Goal: Check status: Check status

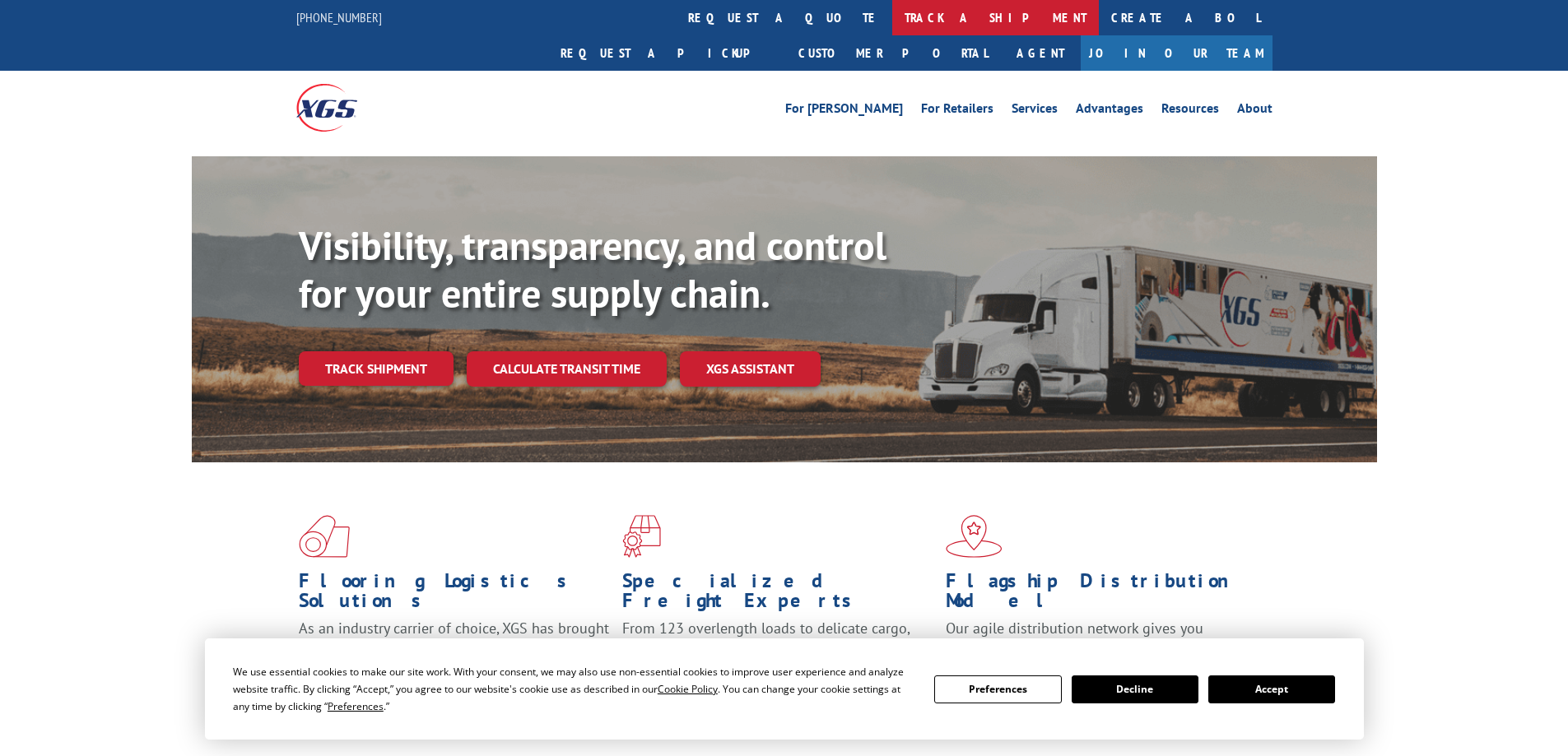
click at [893, 18] on link "track a shipment" at bounding box center [996, 18] width 206 height 35
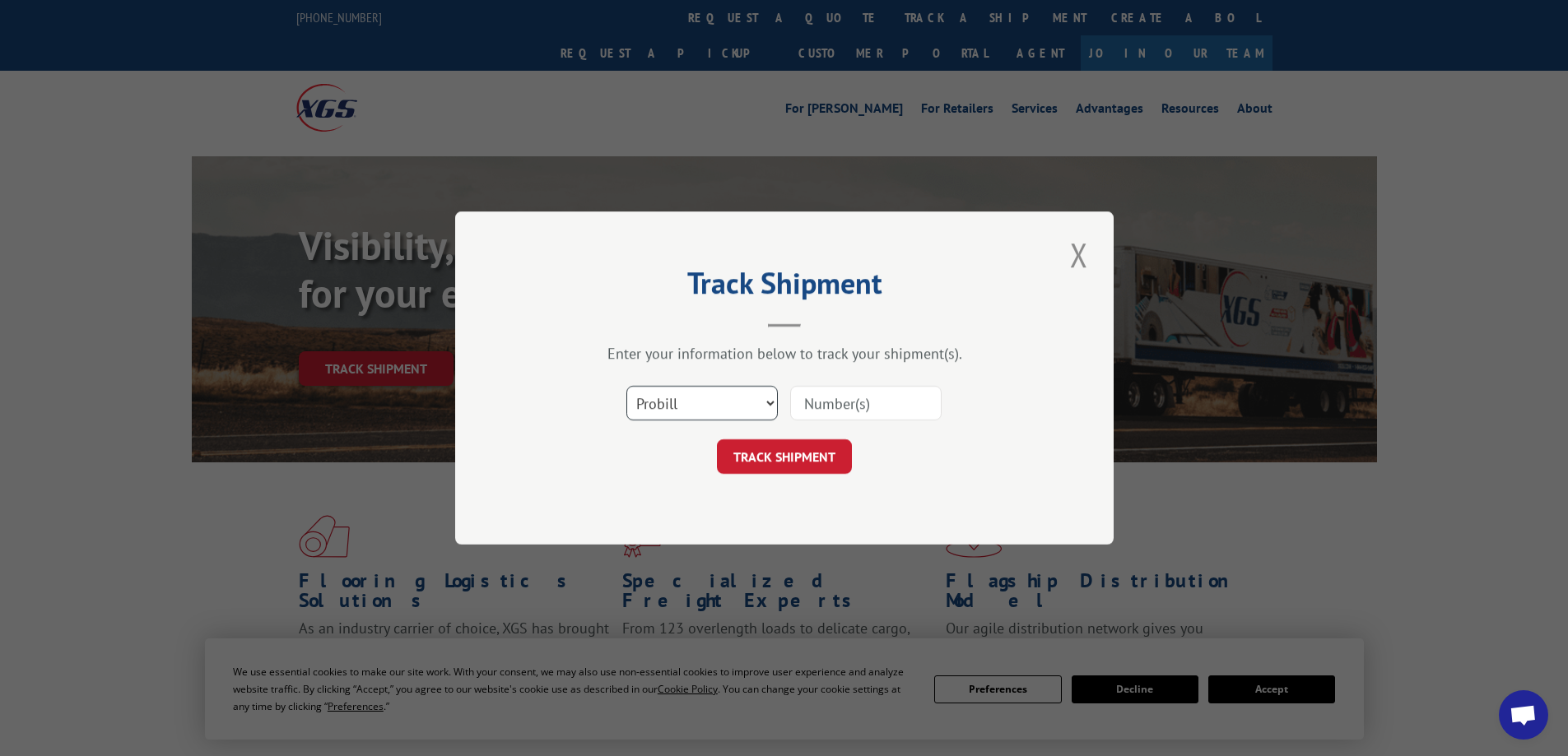
click at [642, 410] on select "Select category... Probill BOL PO" at bounding box center [702, 403] width 152 height 34
select select "bol"
click at [627, 386] on select "Select category... Probill BOL PO" at bounding box center [702, 403] width 152 height 34
click at [923, 419] on input at bounding box center [866, 403] width 152 height 34
paste input "4870039"
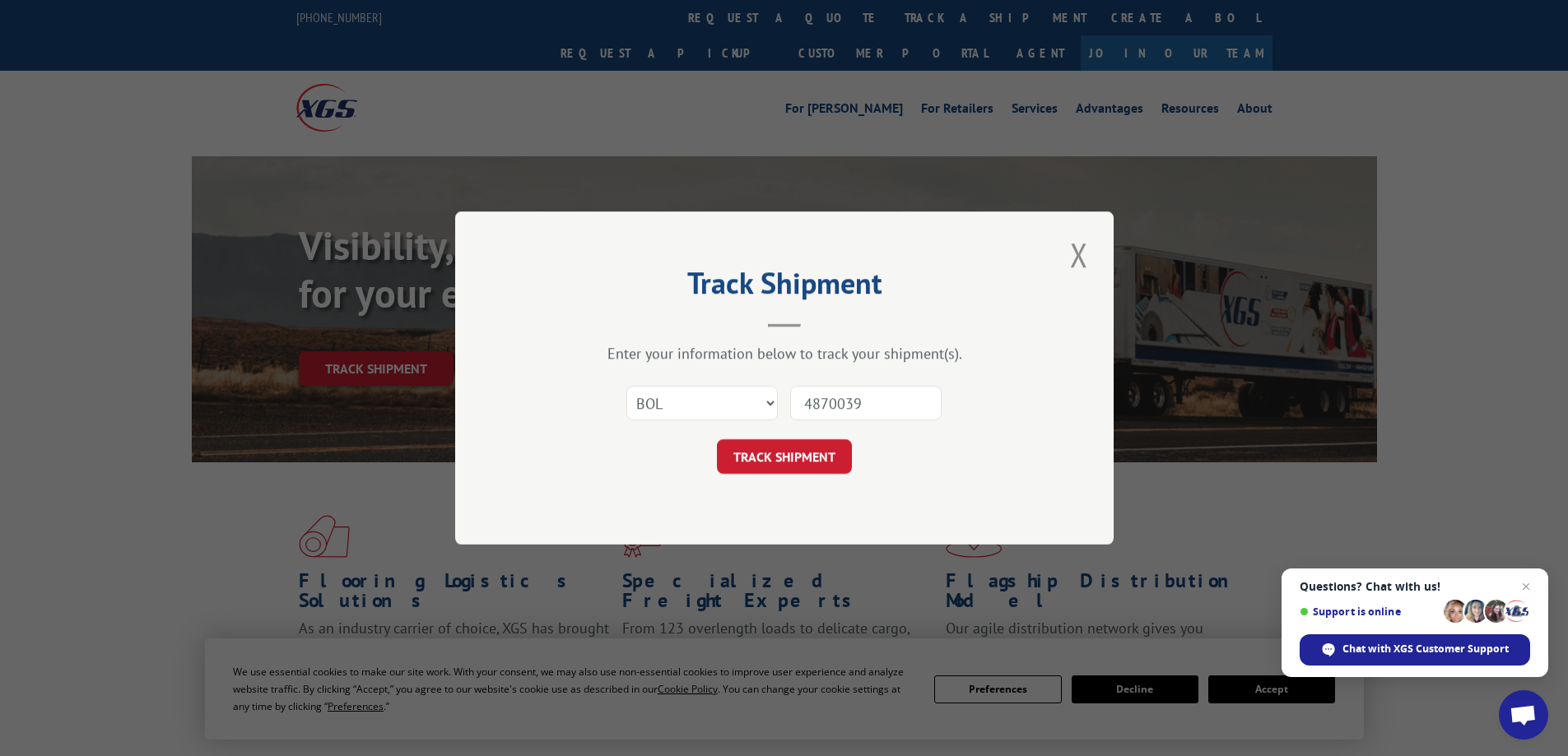
type input "4870039"
click at [814, 448] on button "TRACK SHIPMENT" at bounding box center [784, 457] width 135 height 34
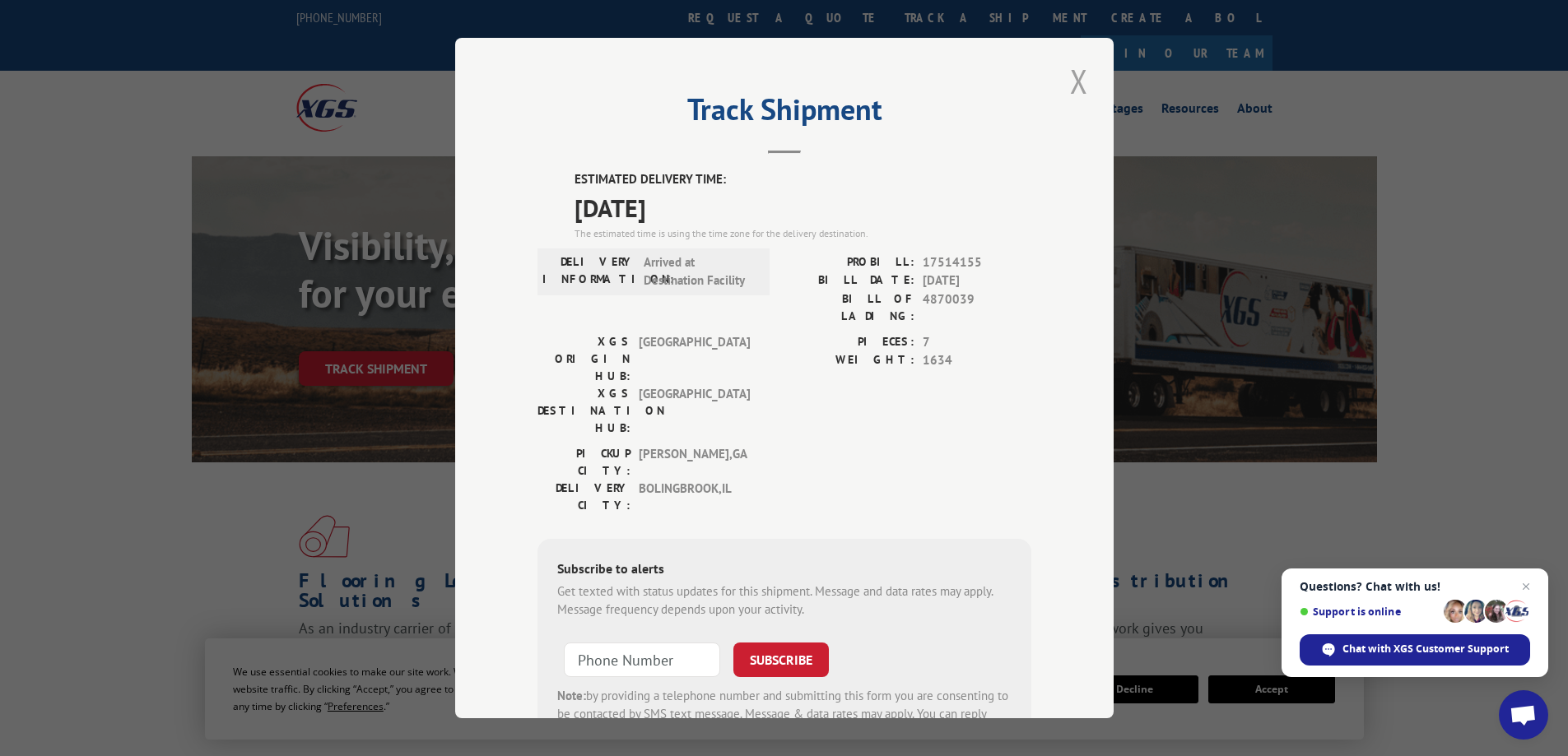
drag, startPoint x: 1090, startPoint y: 68, endPoint x: 1079, endPoint y: 78, distance: 14.9
click at [1087, 71] on div "Track Shipment ESTIMATED DELIVERY TIME: [DATE] The estimated time is using the …" at bounding box center [785, 378] width 658 height 681
click at [1076, 80] on button "Close modal" at bounding box center [1079, 81] width 28 height 46
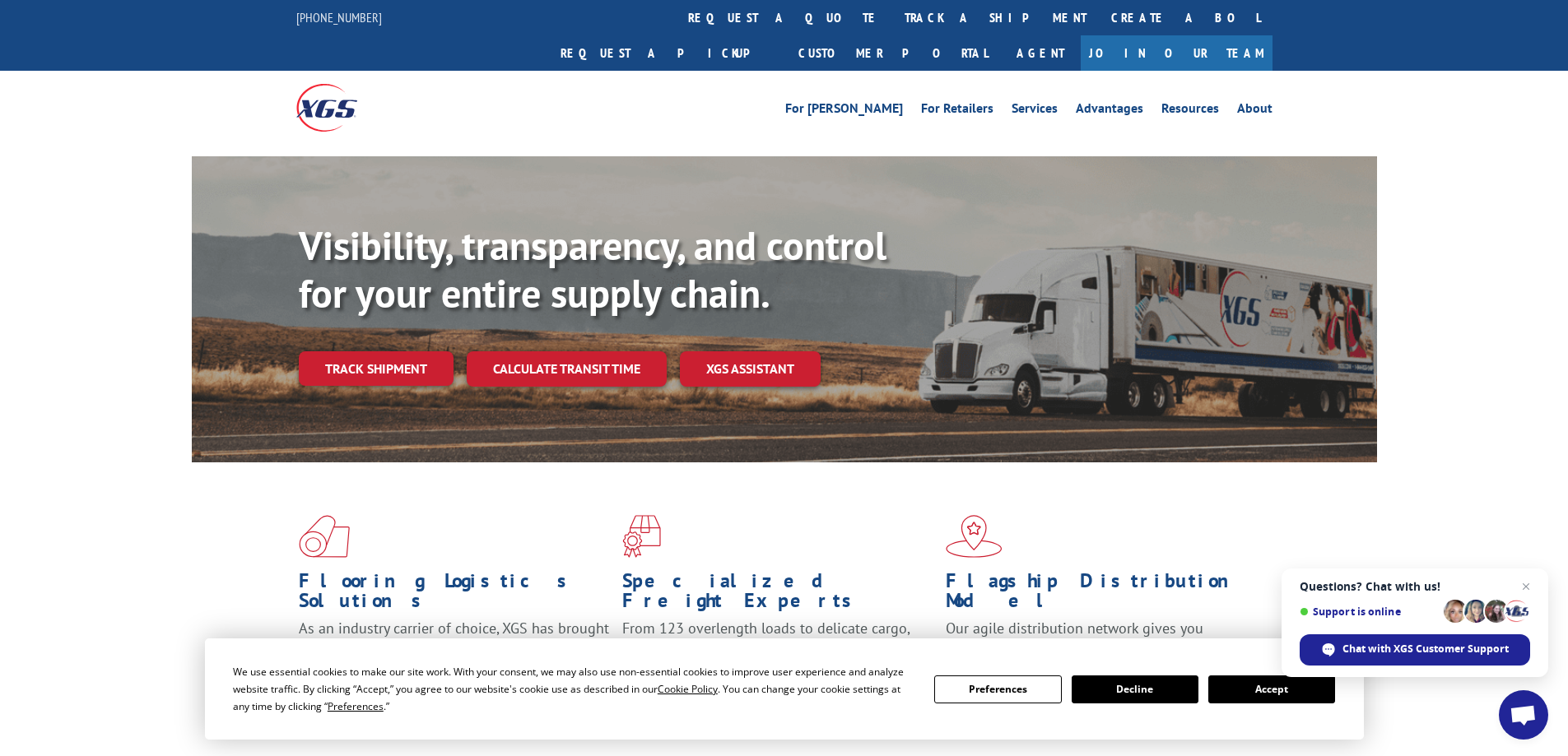
click at [893, 18] on link "track a shipment" at bounding box center [996, 18] width 206 height 35
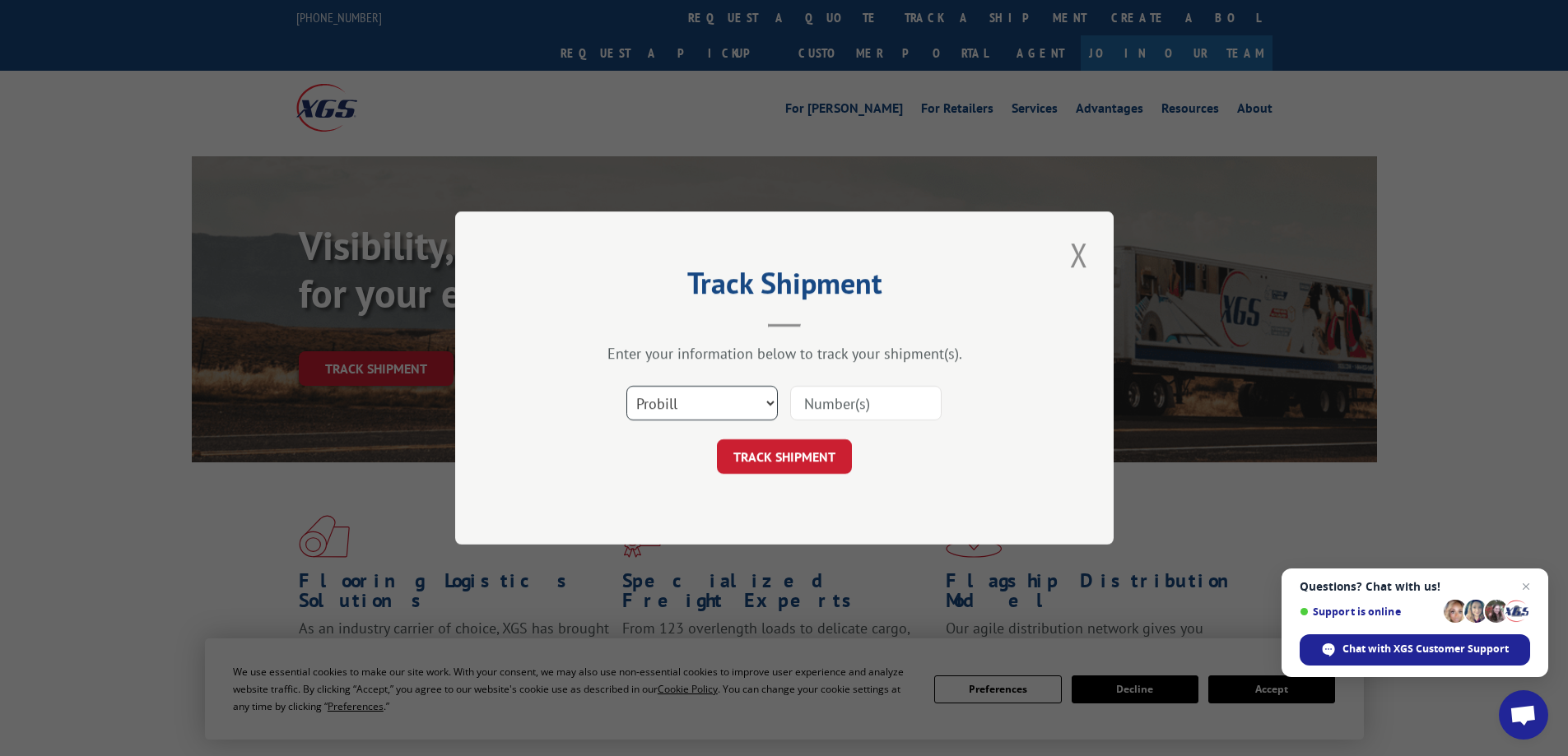
click at [682, 405] on select "Select category... Probill BOL PO" at bounding box center [702, 403] width 152 height 34
select select "bol"
click at [627, 386] on select "Select category... Probill BOL PO" at bounding box center [702, 403] width 152 height 34
drag, startPoint x: 837, startPoint y: 384, endPoint x: 826, endPoint y: 398, distance: 17.8
click at [836, 387] on div "Select category... Probill BOL PO" at bounding box center [784, 404] width 494 height 54
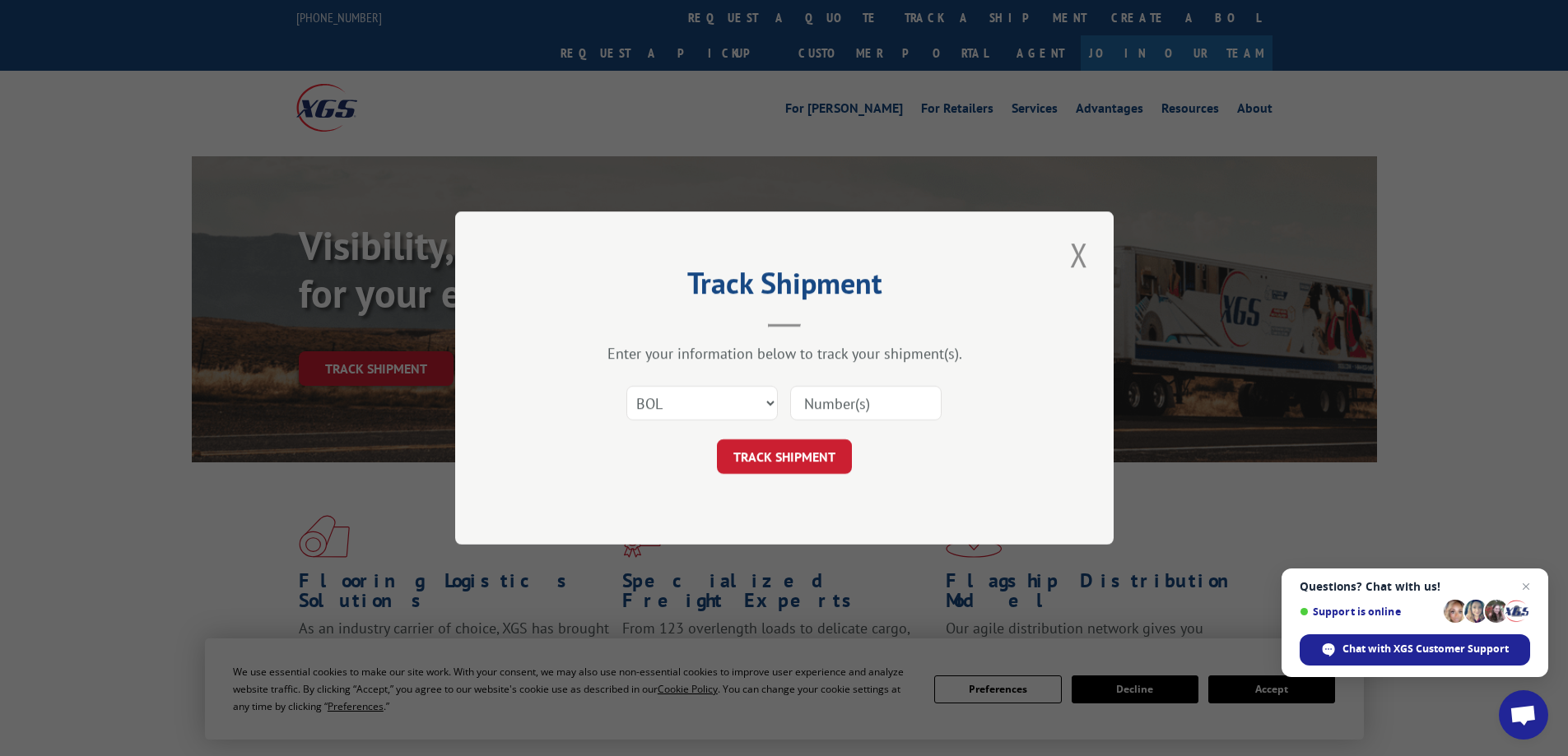
click at [826, 398] on input at bounding box center [866, 403] width 152 height 34
paste input "4866036"
type input "4866036"
click at [758, 464] on button "TRACK SHIPMENT" at bounding box center [784, 457] width 135 height 34
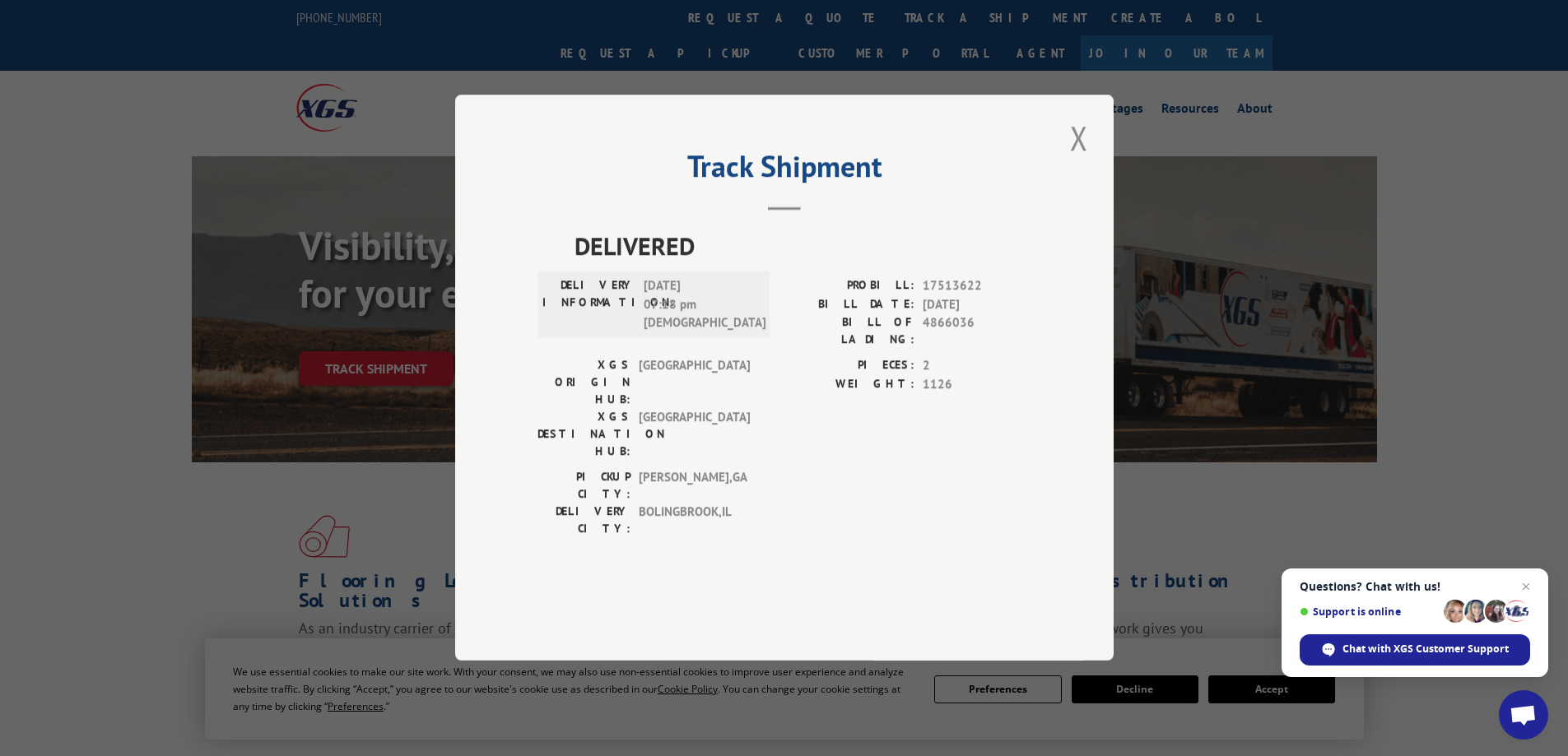
drag, startPoint x: 1065, startPoint y: 181, endPoint x: 1089, endPoint y: 176, distance: 24.5
click at [1076, 161] on button "Close modal" at bounding box center [1079, 138] width 28 height 46
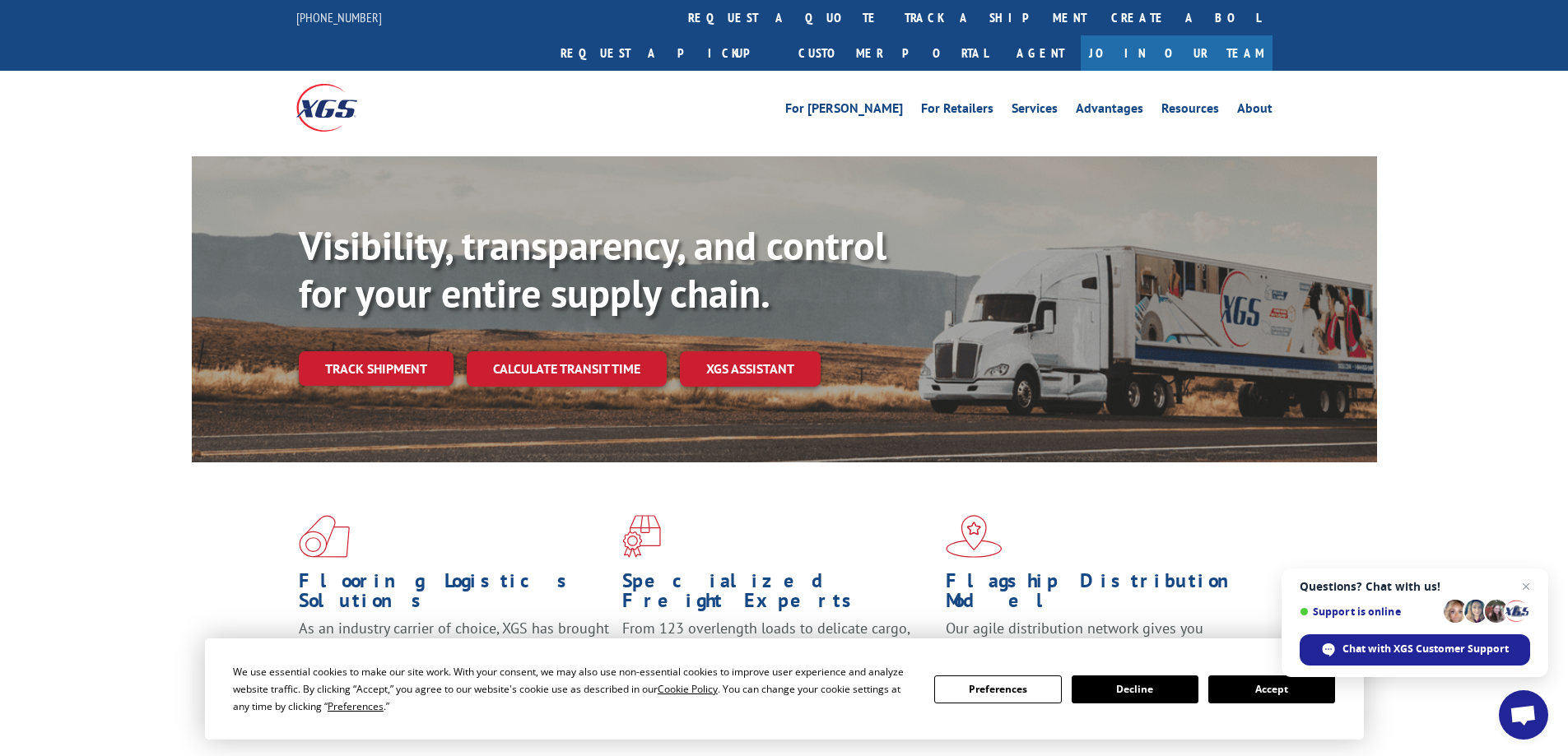
click at [1095, 176] on div "Visibility, transparency, and control for your entire supply chain. Track shipm…" at bounding box center [784, 325] width 1186 height 338
click at [893, 16] on link "track a shipment" at bounding box center [996, 18] width 206 height 35
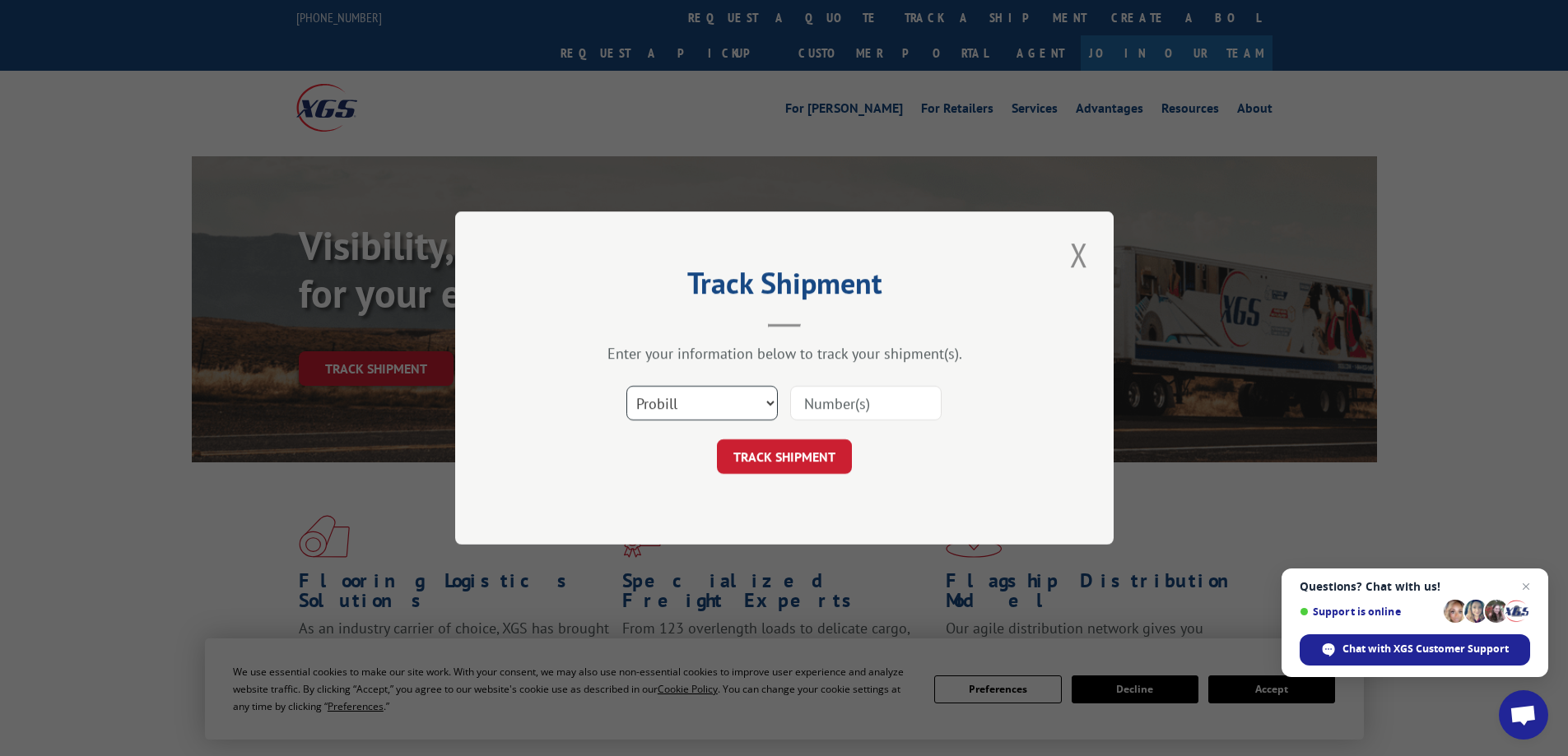
click at [655, 397] on select "Select category... Probill BOL PO" at bounding box center [702, 403] width 152 height 34
select select "bol"
click at [627, 386] on select "Select category... Probill BOL PO" at bounding box center [702, 403] width 152 height 34
click at [866, 398] on input at bounding box center [866, 403] width 152 height 34
paste input "4870039"
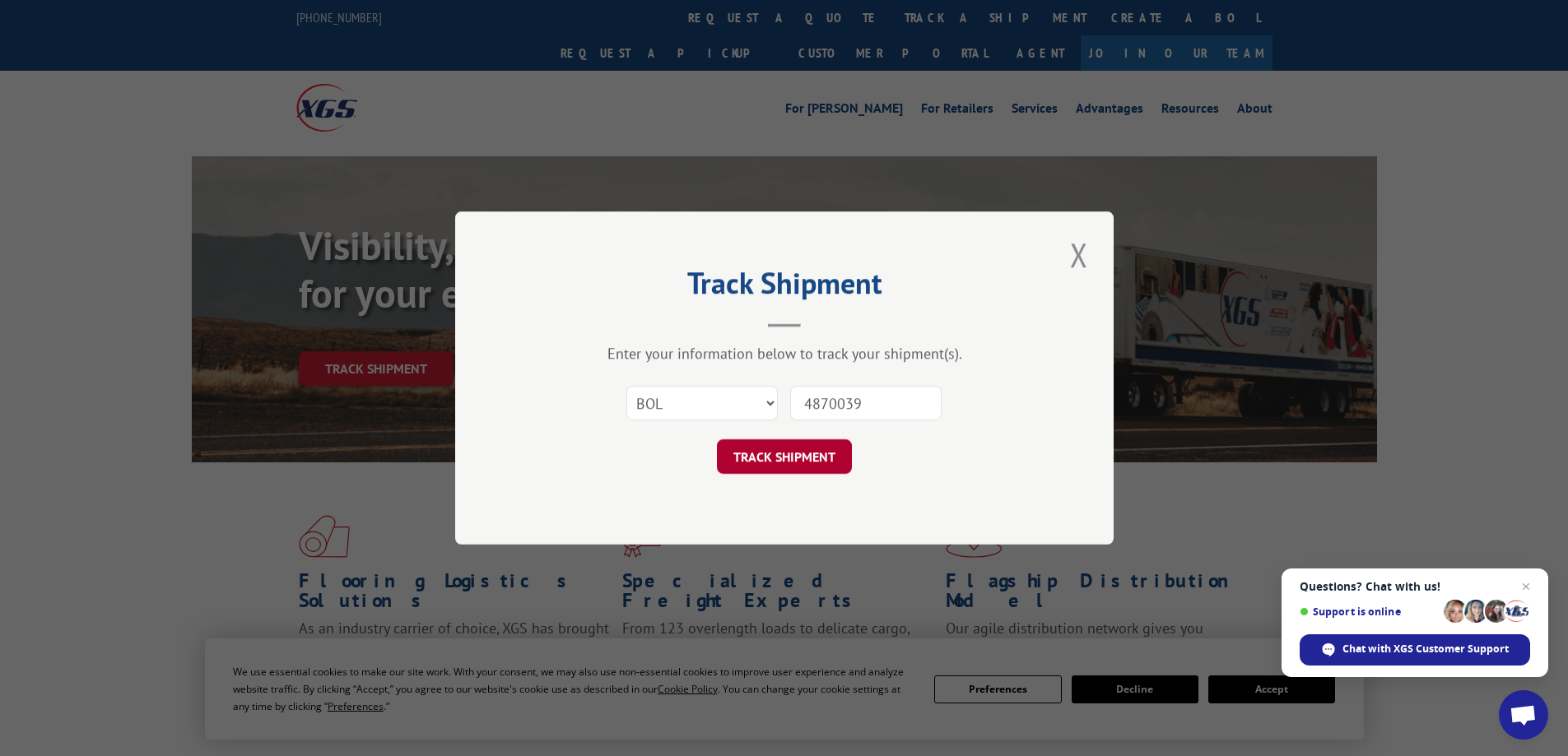
type input "4870039"
click at [777, 465] on button "TRACK SHIPMENT" at bounding box center [784, 457] width 135 height 34
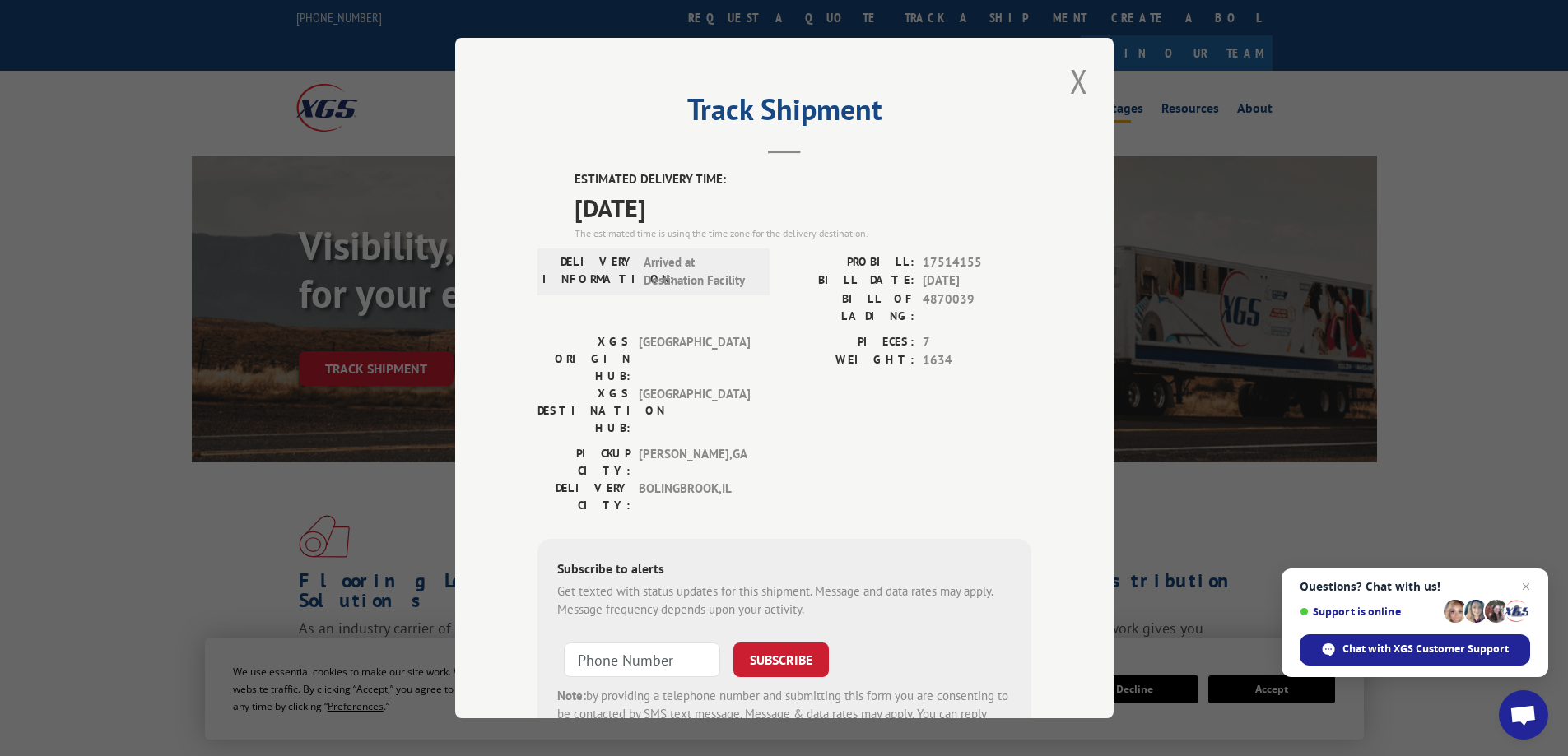
click at [1081, 81] on button "Close modal" at bounding box center [1079, 81] width 28 height 46
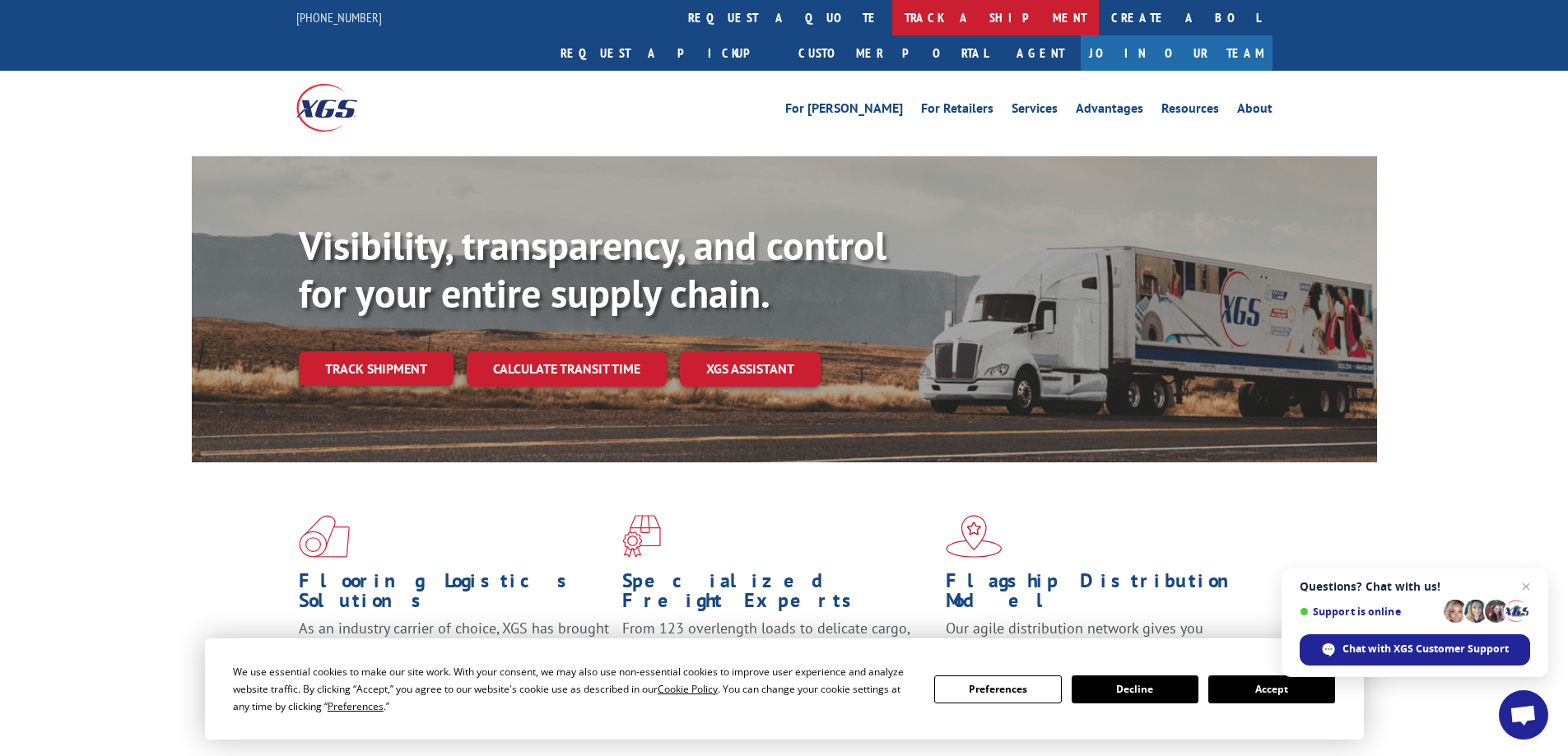
click at [893, 19] on link "track a shipment" at bounding box center [996, 18] width 206 height 35
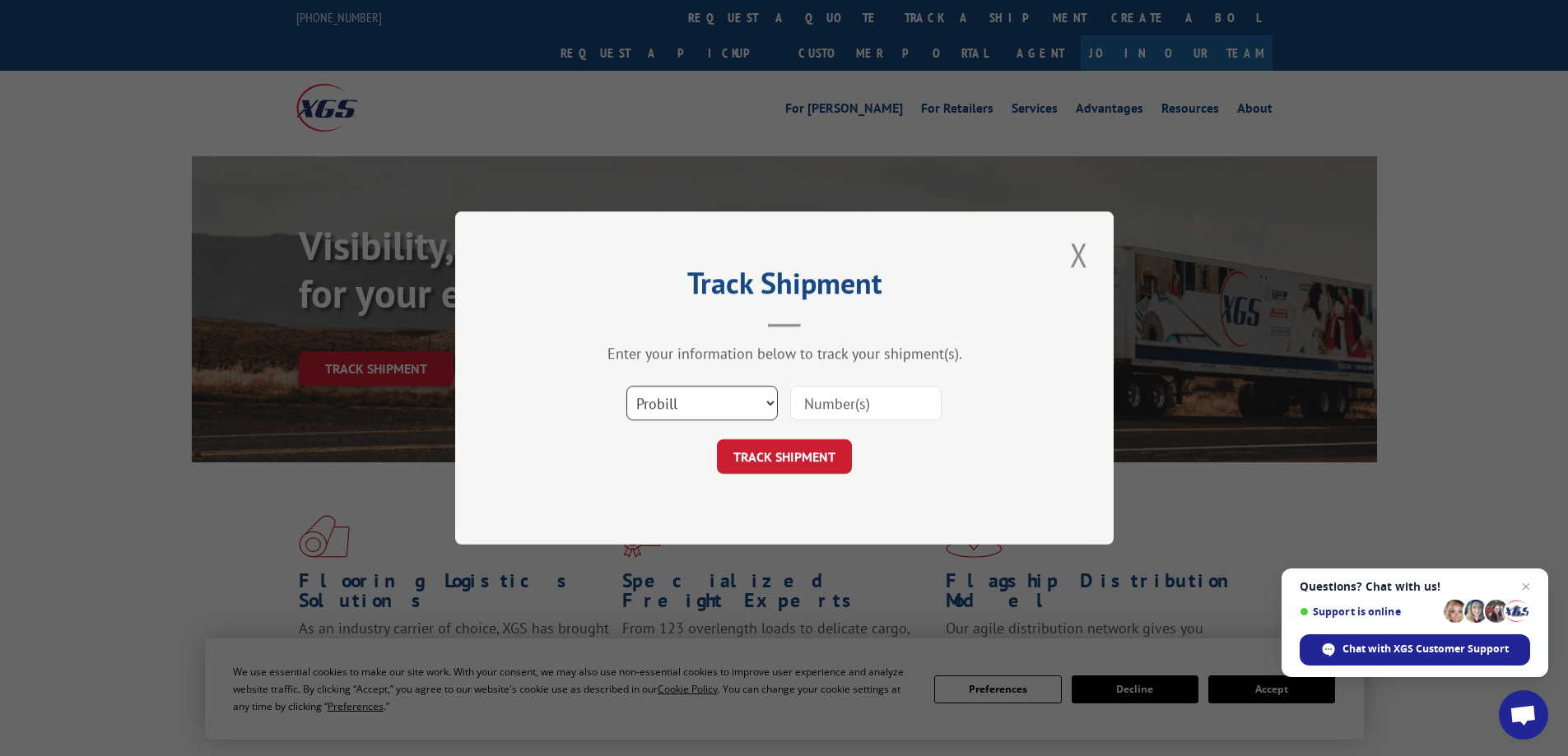
click at [663, 391] on select "Select category... Probill BOL PO" at bounding box center [702, 403] width 152 height 34
select select "bol"
click at [627, 386] on select "Select category... Probill BOL PO" at bounding box center [702, 403] width 152 height 34
click at [817, 402] on input at bounding box center [866, 403] width 152 height 34
paste input "4870039"
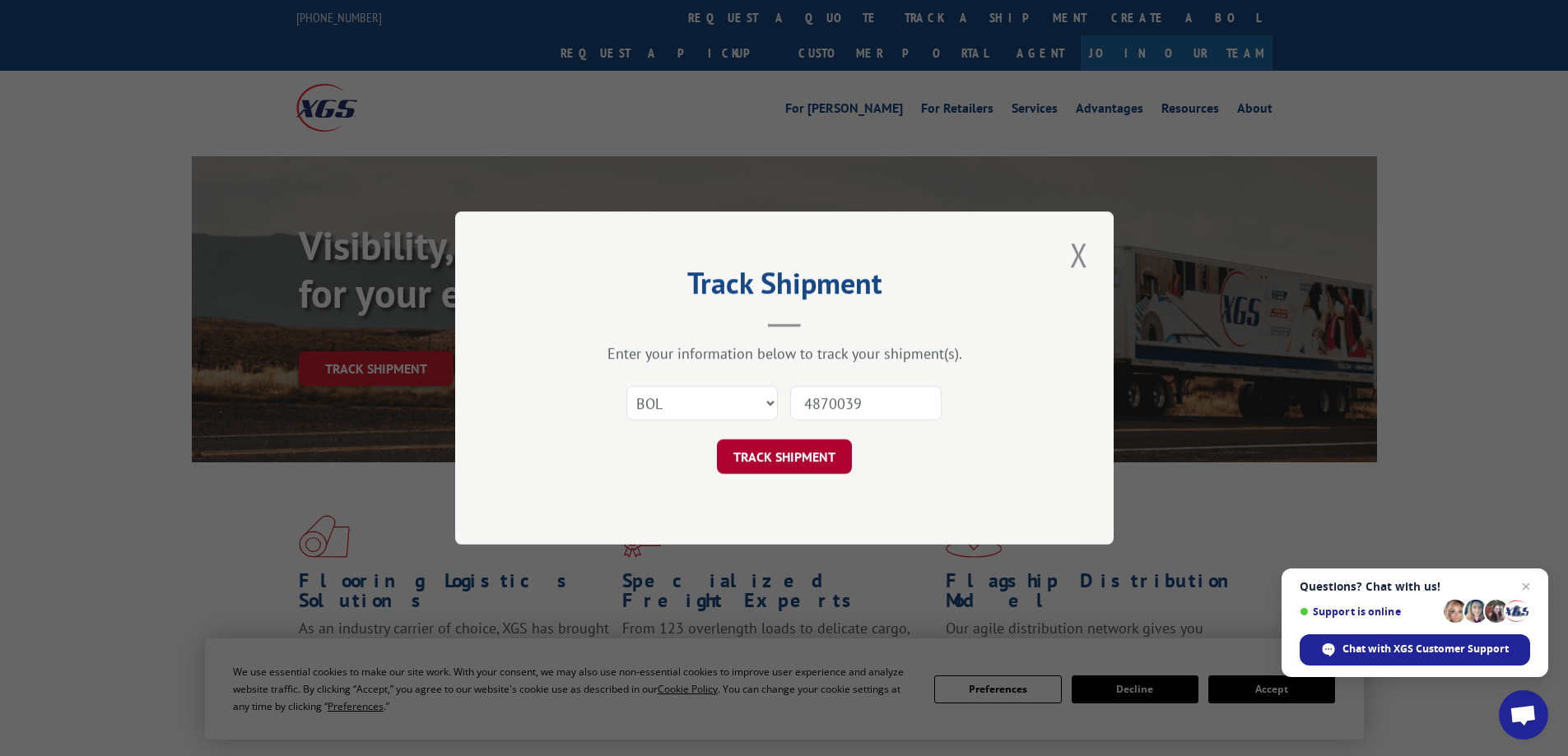
type input "4870039"
click at [799, 458] on button "TRACK SHIPMENT" at bounding box center [784, 457] width 135 height 34
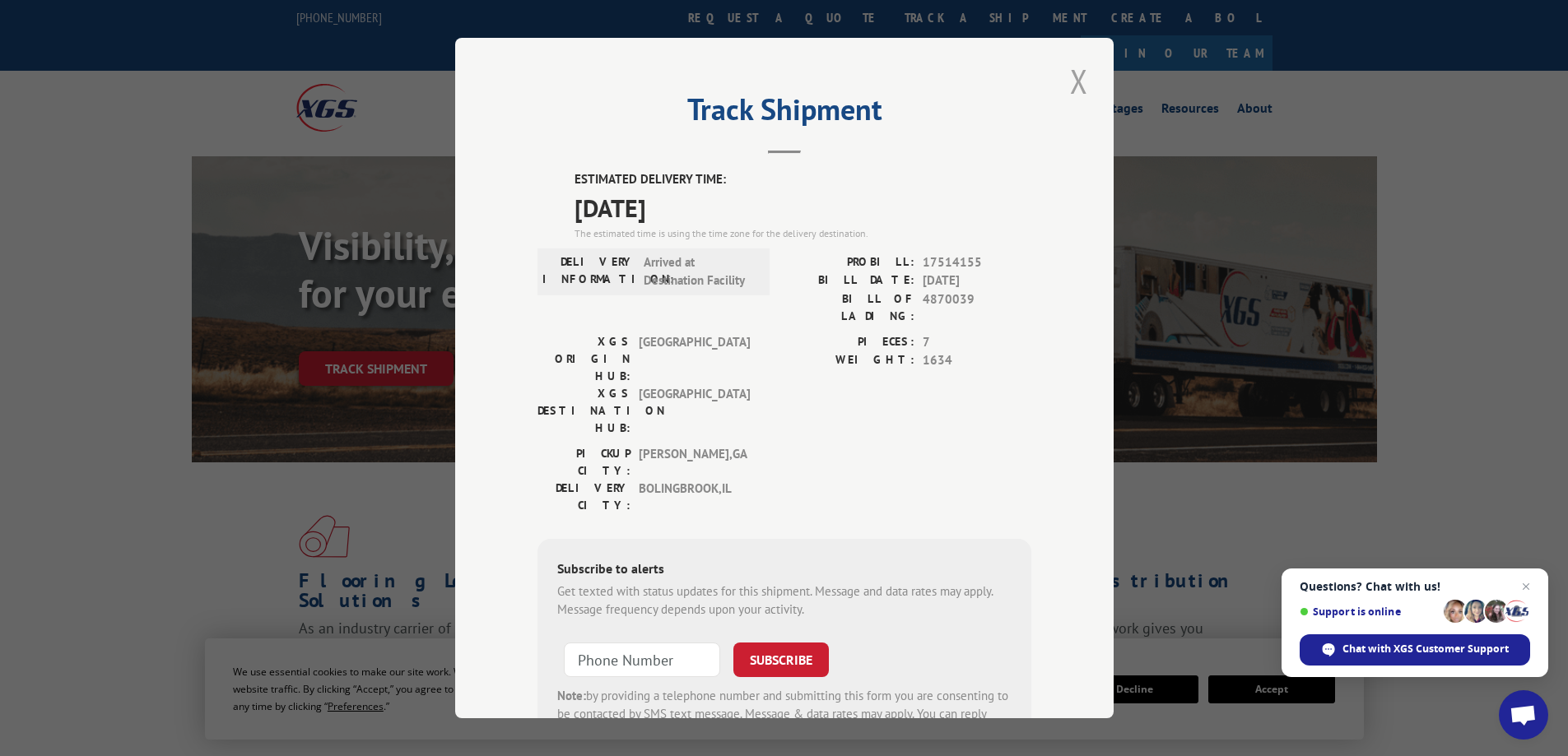
drag, startPoint x: 1071, startPoint y: 85, endPoint x: 737, endPoint y: 134, distance: 337.6
click at [1071, 86] on button "Close modal" at bounding box center [1079, 81] width 28 height 46
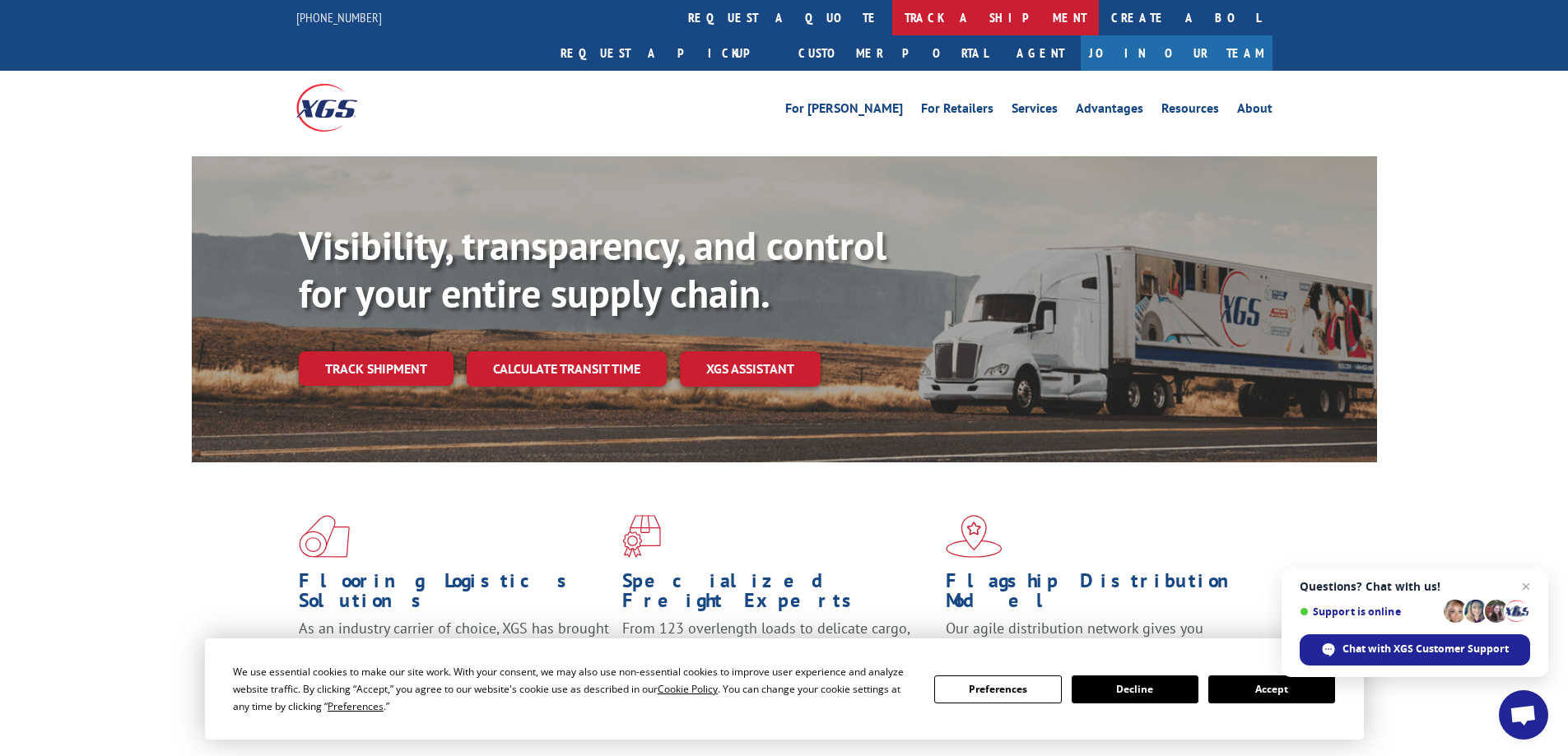
click at [893, 17] on link "track a shipment" at bounding box center [996, 18] width 206 height 35
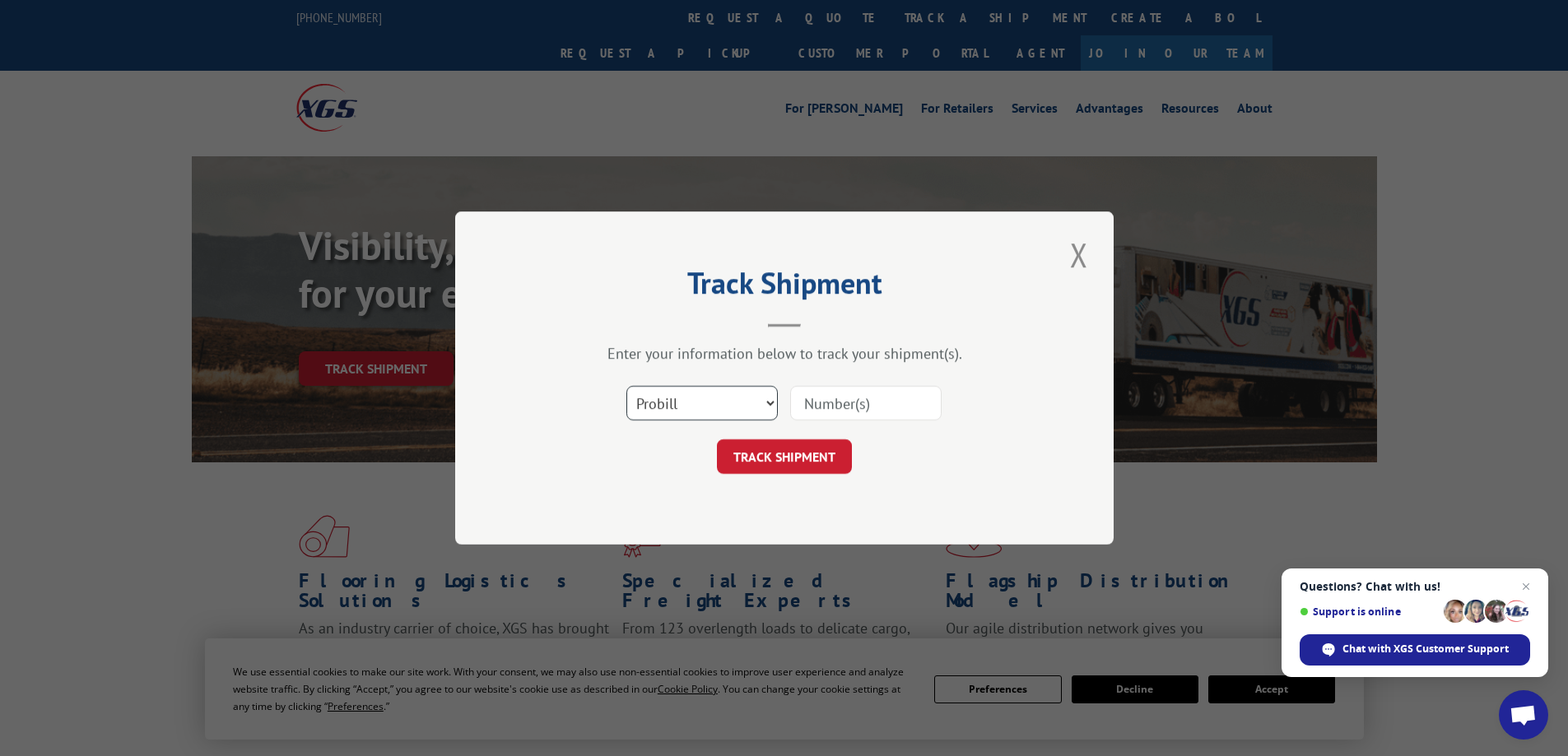
click at [659, 408] on select "Select category... Probill BOL PO" at bounding box center [702, 403] width 152 height 34
select select "bol"
click at [627, 386] on select "Select category... Probill BOL PO" at bounding box center [702, 403] width 152 height 34
click at [866, 417] on input at bounding box center [866, 403] width 152 height 34
paste input "4870039"
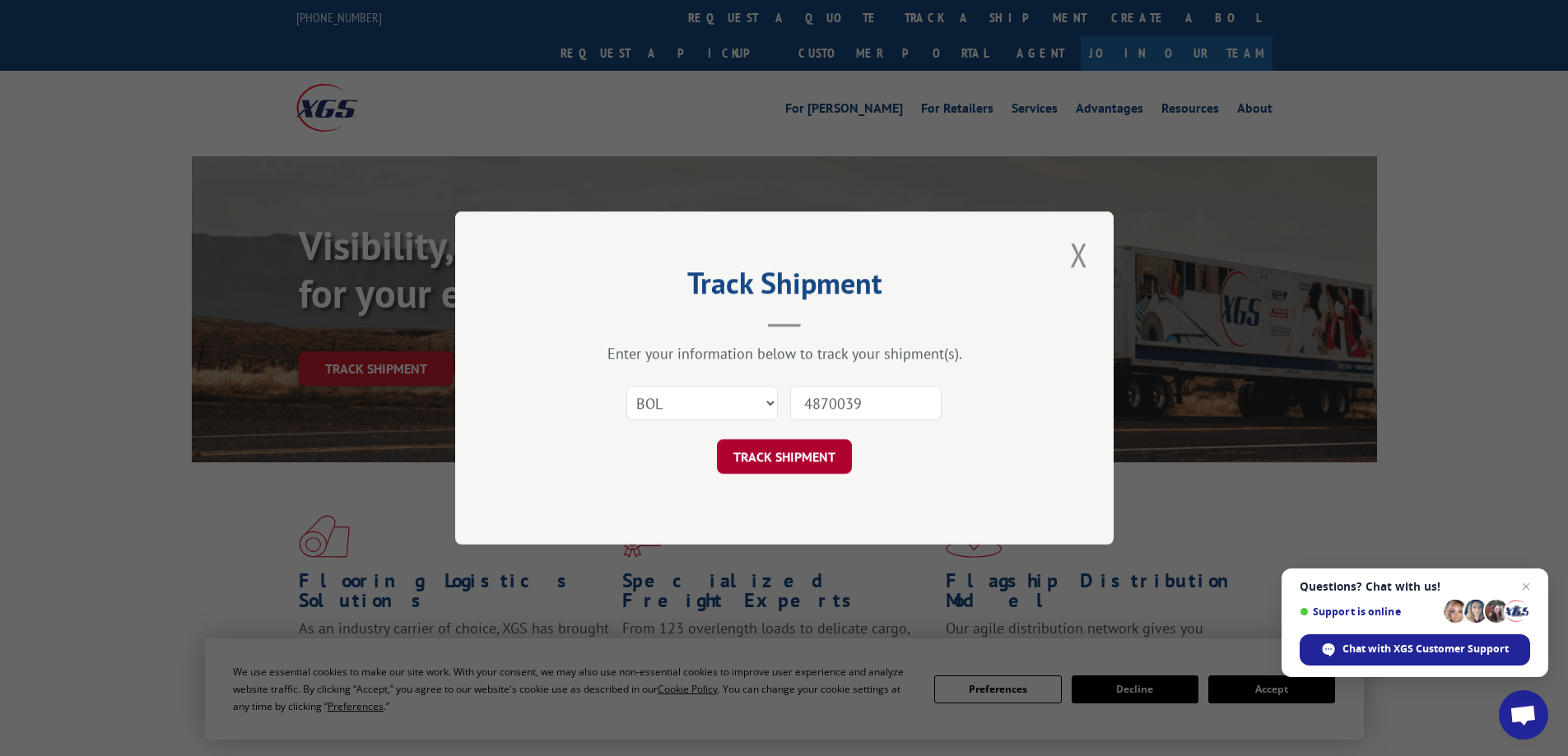
type input "4870039"
click at [790, 448] on button "TRACK SHIPMENT" at bounding box center [784, 457] width 135 height 34
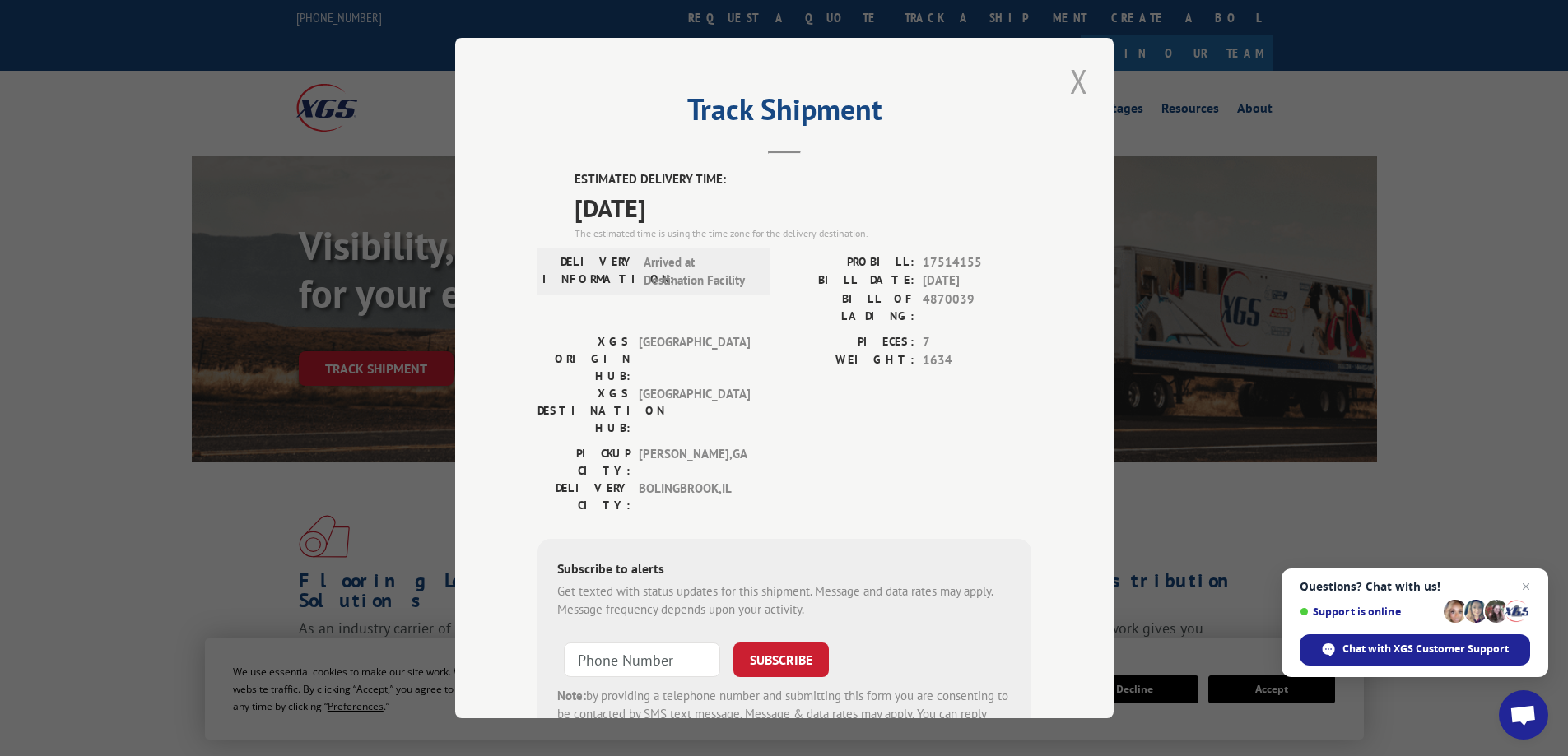
click at [1080, 86] on button "Close modal" at bounding box center [1079, 81] width 28 height 46
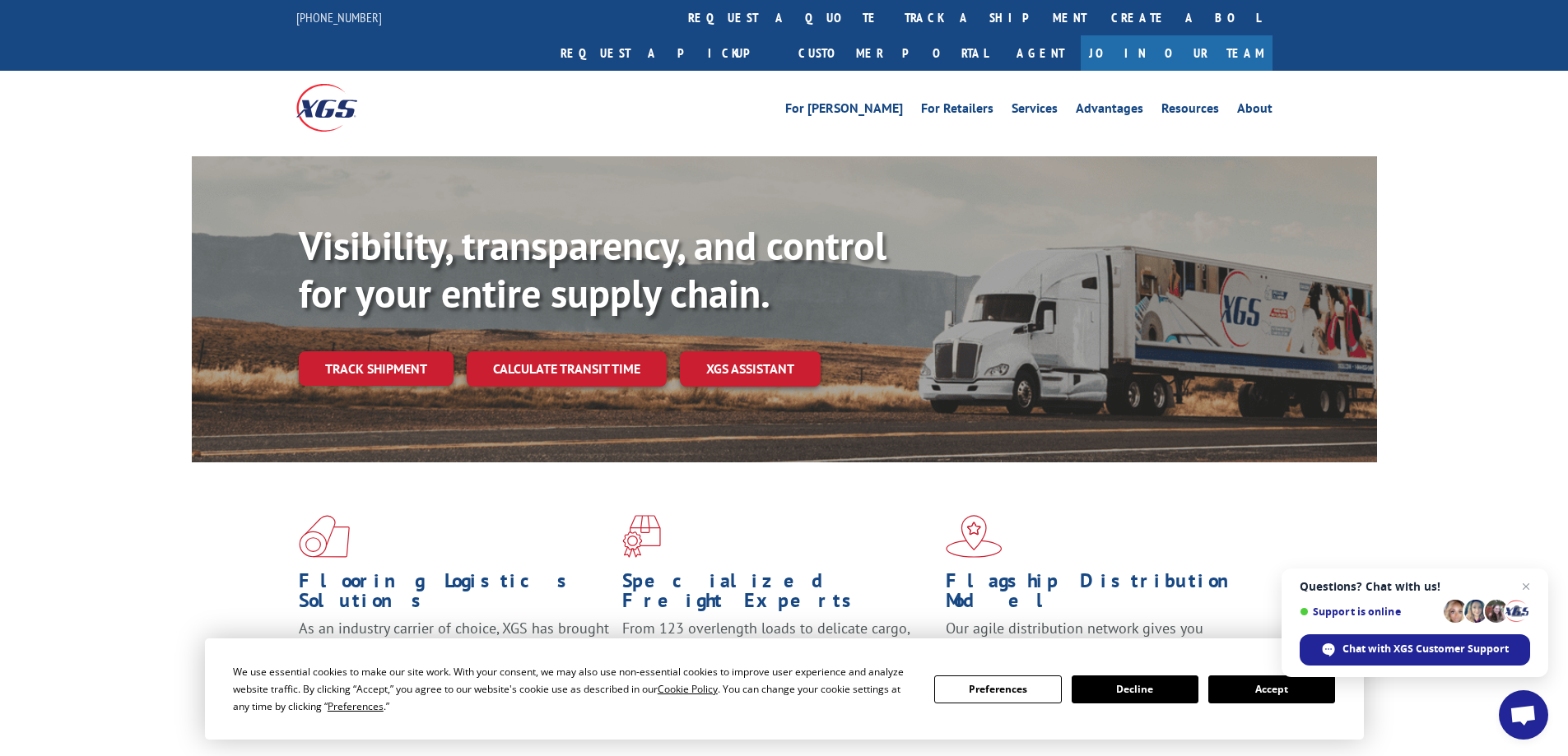
drag, startPoint x: 727, startPoint y: 17, endPoint x: 711, endPoint y: 38, distance: 26.4
click at [893, 18] on link "track a shipment" at bounding box center [996, 18] width 206 height 35
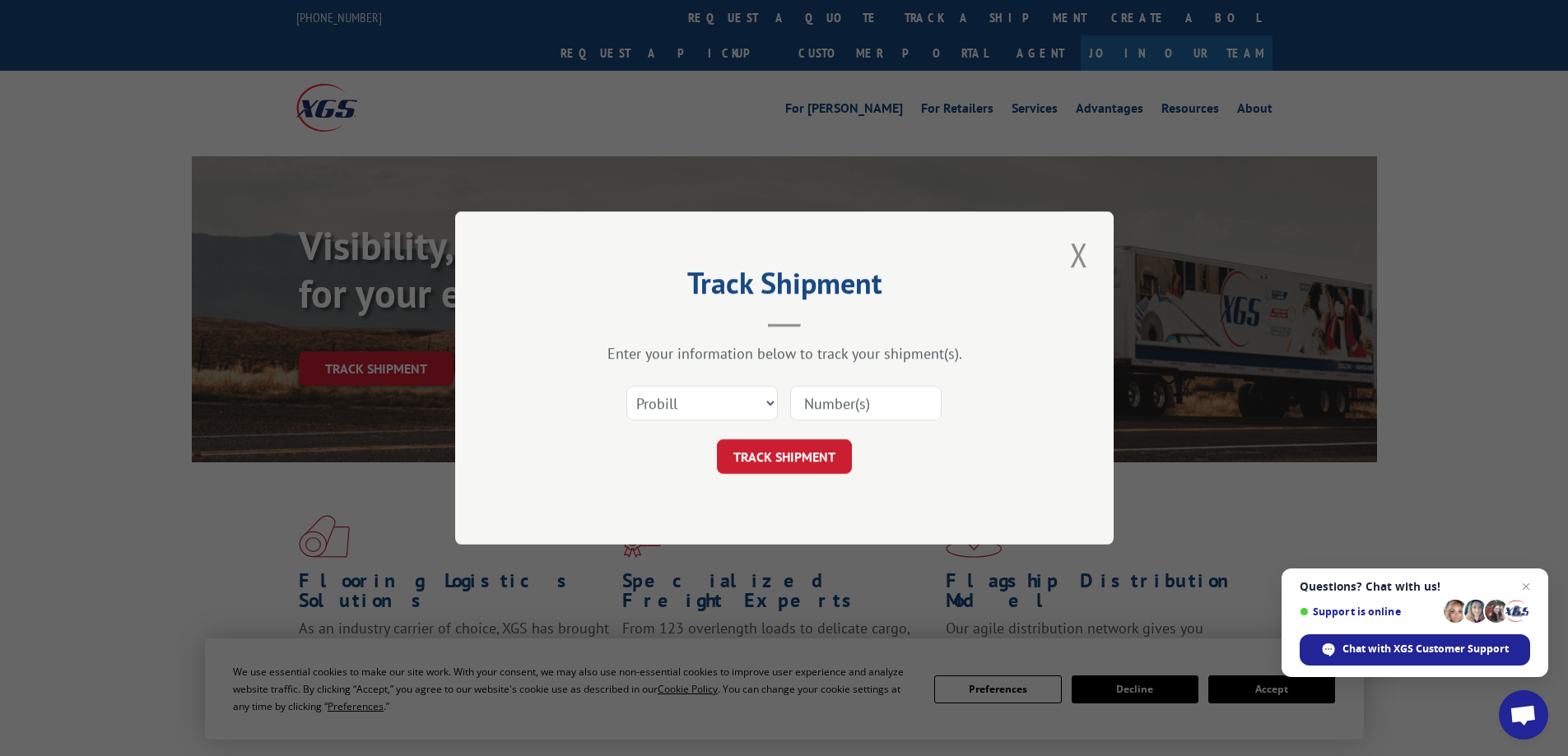
click at [665, 422] on div "Select category... Probill BOL PO" at bounding box center [702, 403] width 150 height 38
click at [666, 410] on select "Select category... Probill BOL PO" at bounding box center [702, 403] width 152 height 34
select select "bol"
click at [627, 386] on select "Select category... Probill BOL PO" at bounding box center [702, 403] width 152 height 34
click at [841, 411] on input at bounding box center [866, 403] width 152 height 34
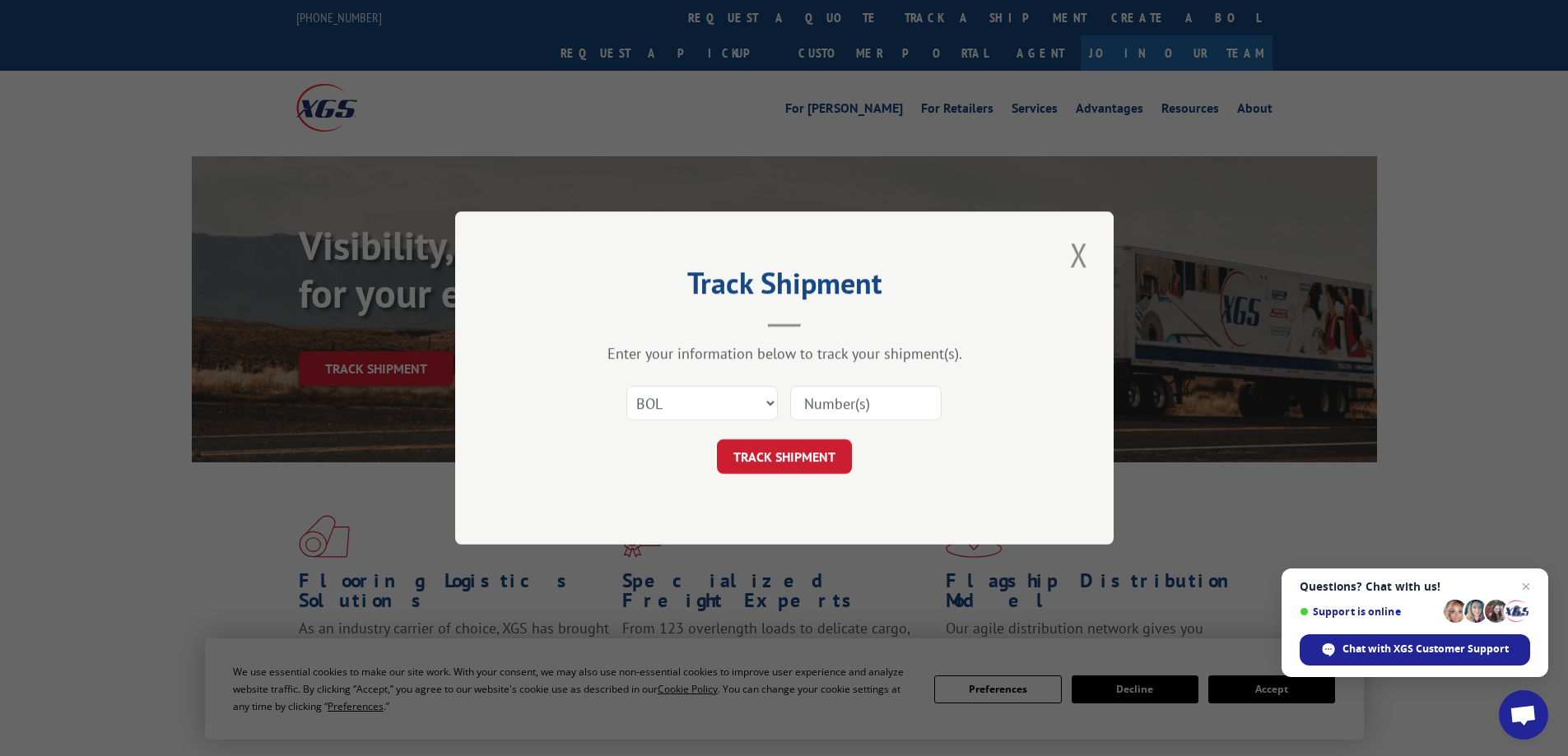
paste input "4896164"
type input "4896164"
click at [771, 464] on button "TRACK SHIPMENT" at bounding box center [784, 457] width 135 height 34
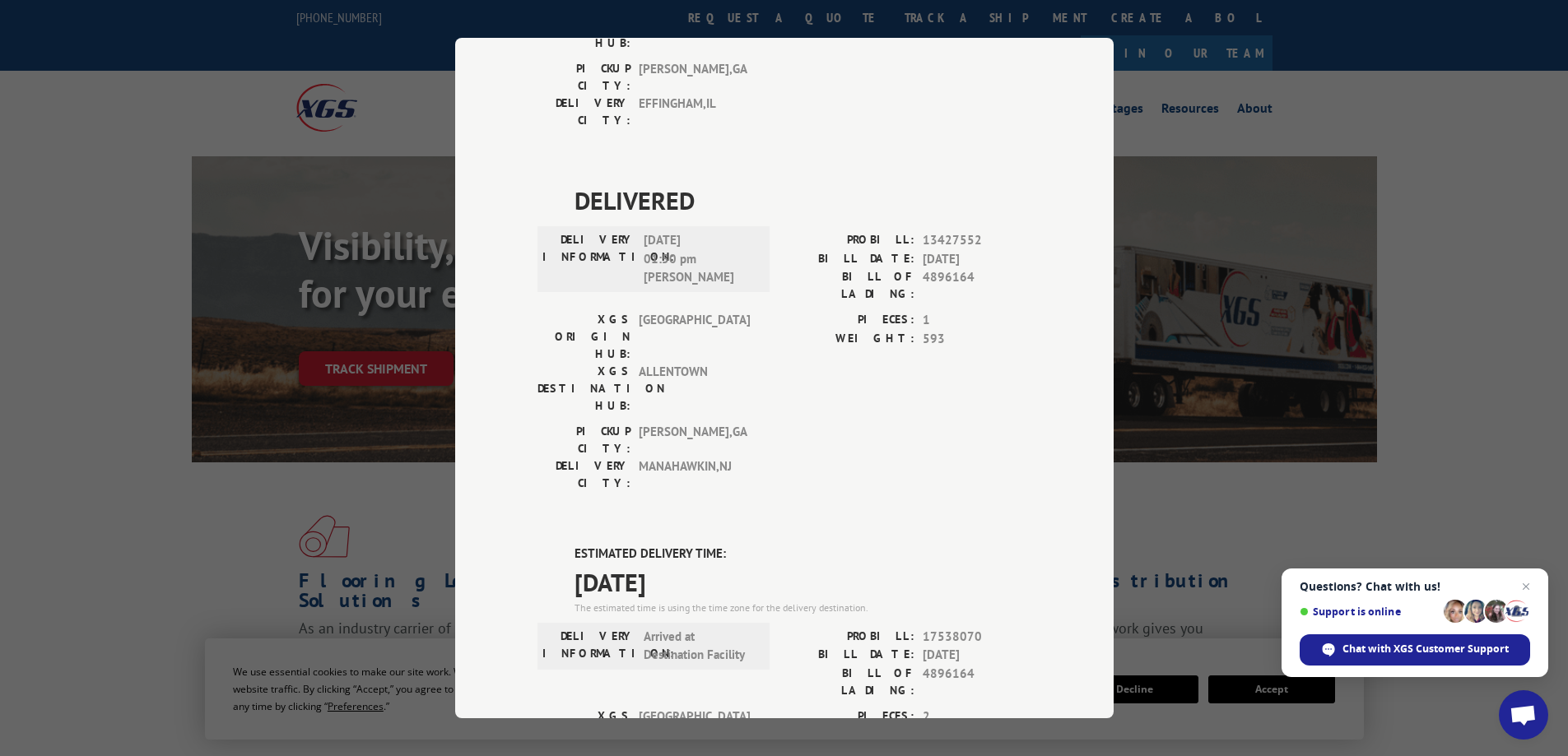
scroll to position [593, 0]
